Goal: Task Accomplishment & Management: Use online tool/utility

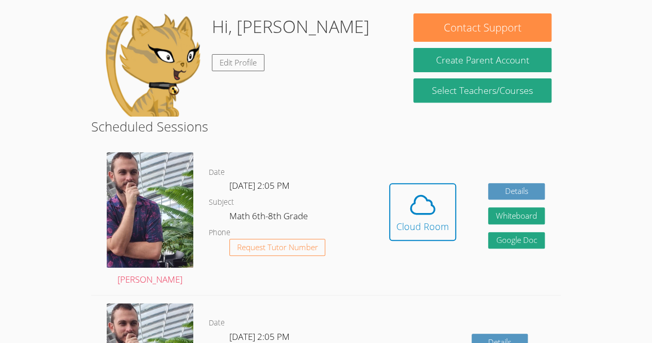
scroll to position [152, 0]
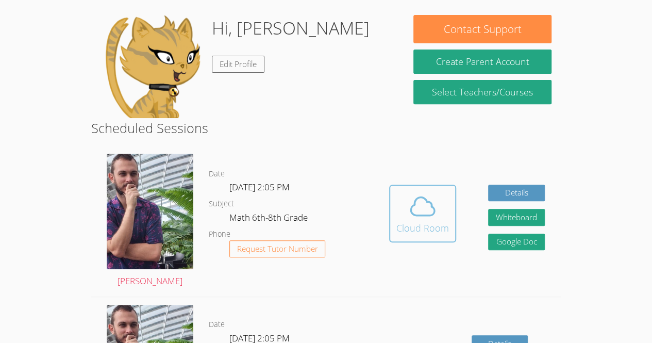
click at [420, 211] on icon at bounding box center [422, 206] width 29 height 29
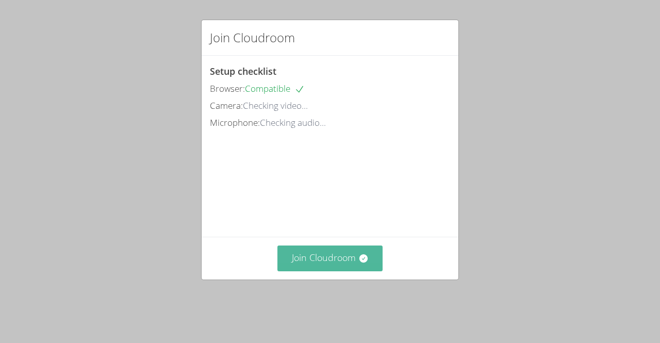
click at [323, 270] on button "Join Cloudroom" at bounding box center [330, 257] width 106 height 25
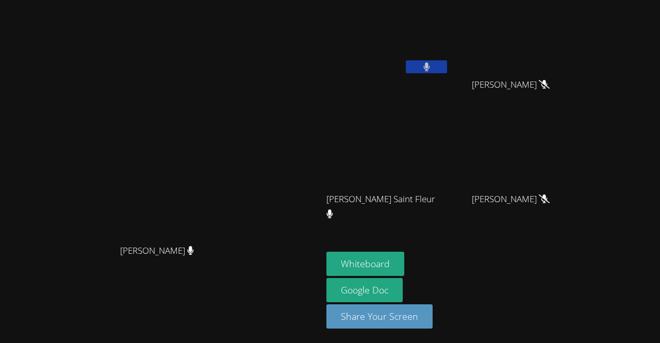
click at [430, 69] on icon at bounding box center [426, 66] width 7 height 9
click at [404, 258] on button "Whiteboard" at bounding box center [365, 264] width 78 height 24
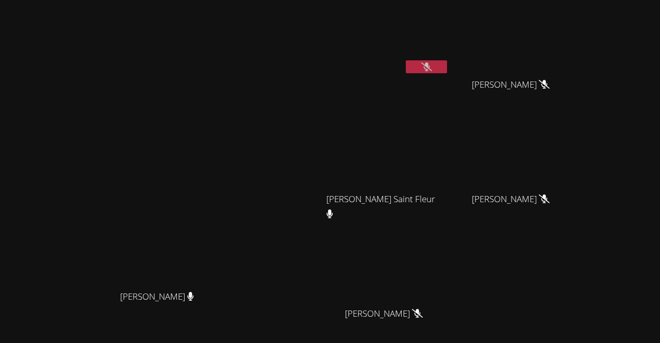
click at [449, 90] on div "Fernanda Guadalupe Garcia Carranza" at bounding box center [387, 59] width 123 height 110
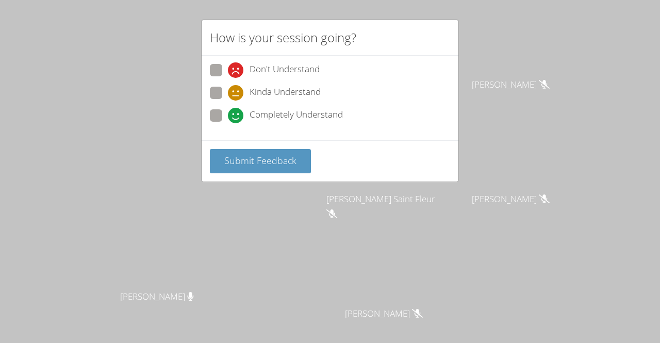
click at [228, 123] on span at bounding box center [228, 123] width 0 height 0
click at [228, 118] on input "Completely Understand" at bounding box center [232, 113] width 9 height 9
radio input "true"
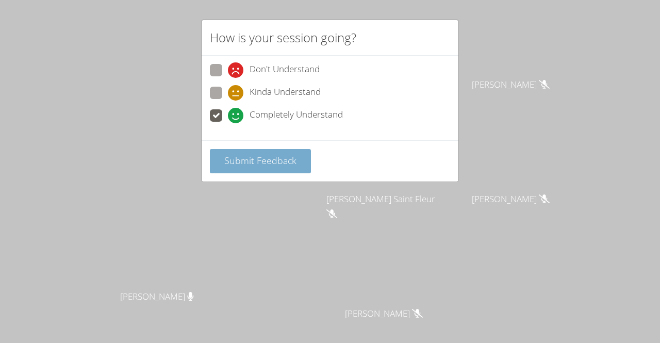
click at [249, 170] on button "Submit Feedback" at bounding box center [260, 161] width 101 height 24
